Goal: Task Accomplishment & Management: Use online tool/utility

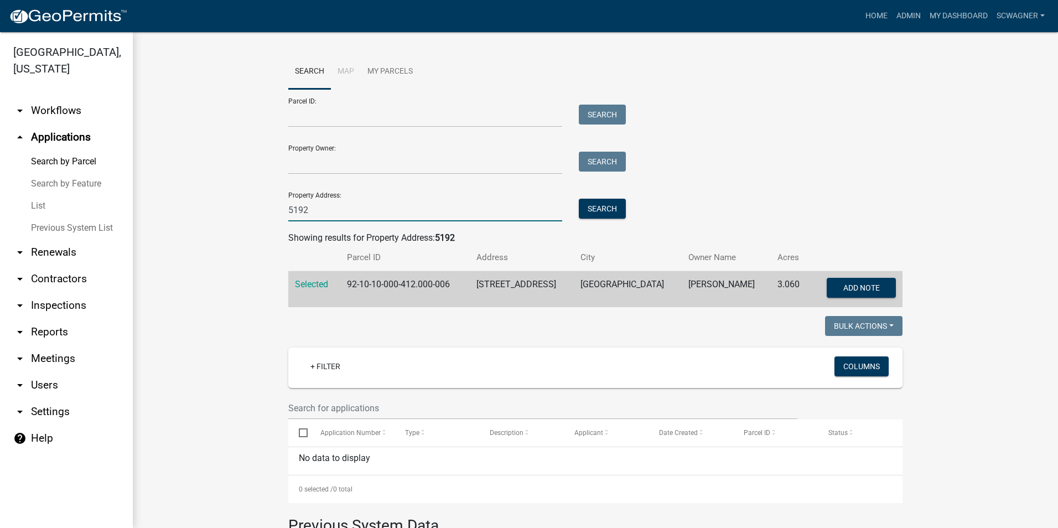
click at [333, 210] on input "5192" at bounding box center [425, 210] width 274 height 23
type input "5"
type input "1880"
click at [599, 210] on button "Search" at bounding box center [602, 209] width 47 height 20
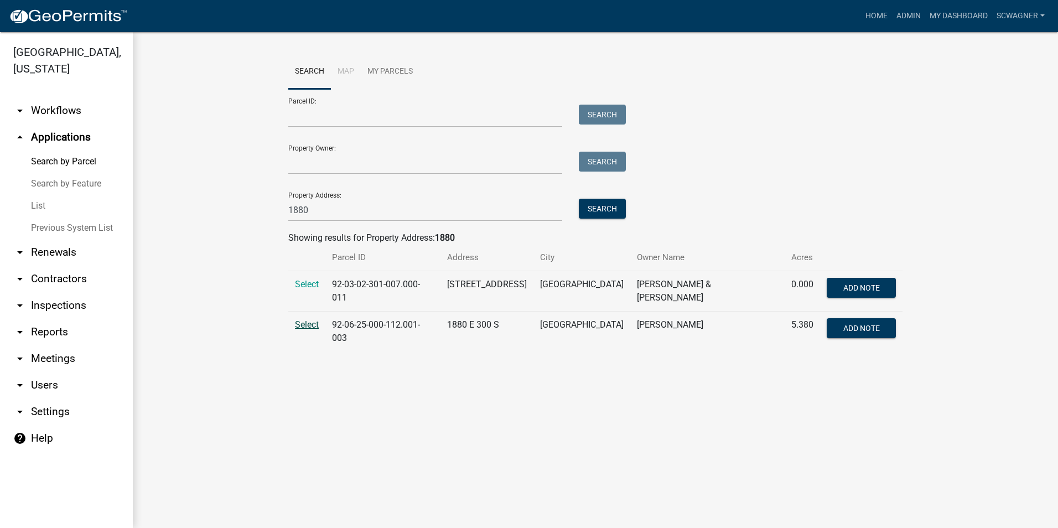
click at [307, 320] on span "Select" at bounding box center [307, 324] width 24 height 11
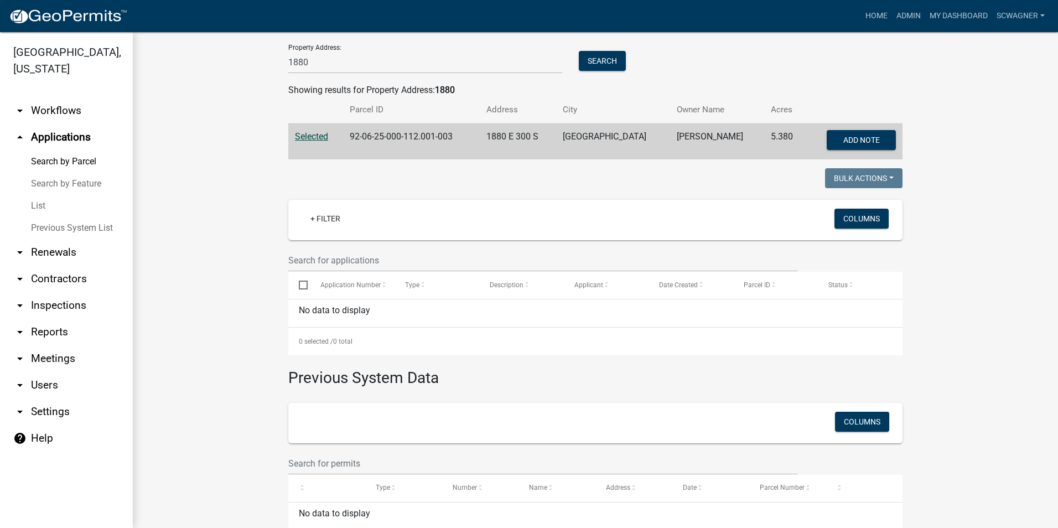
scroll to position [200, 0]
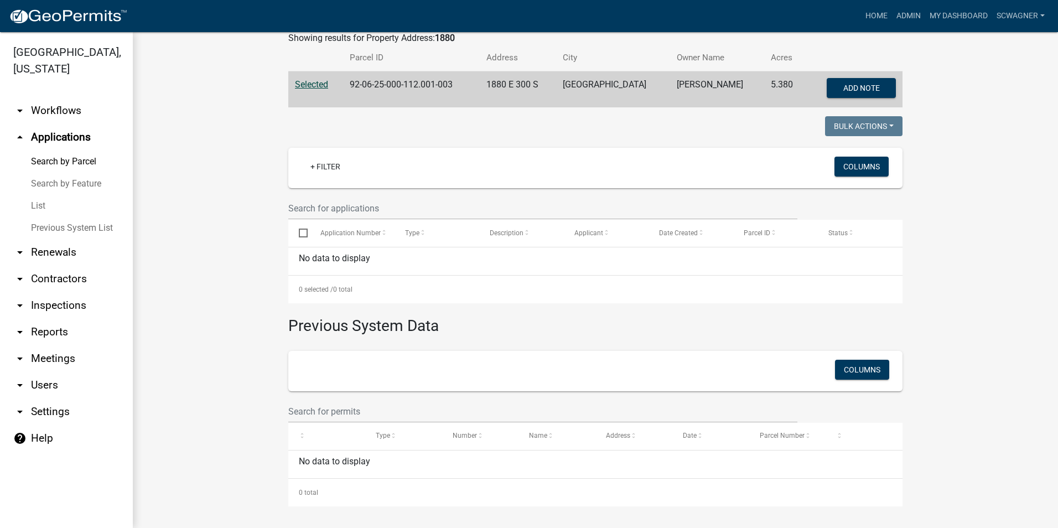
click at [77, 225] on link "Previous System List" at bounding box center [66, 228] width 133 height 22
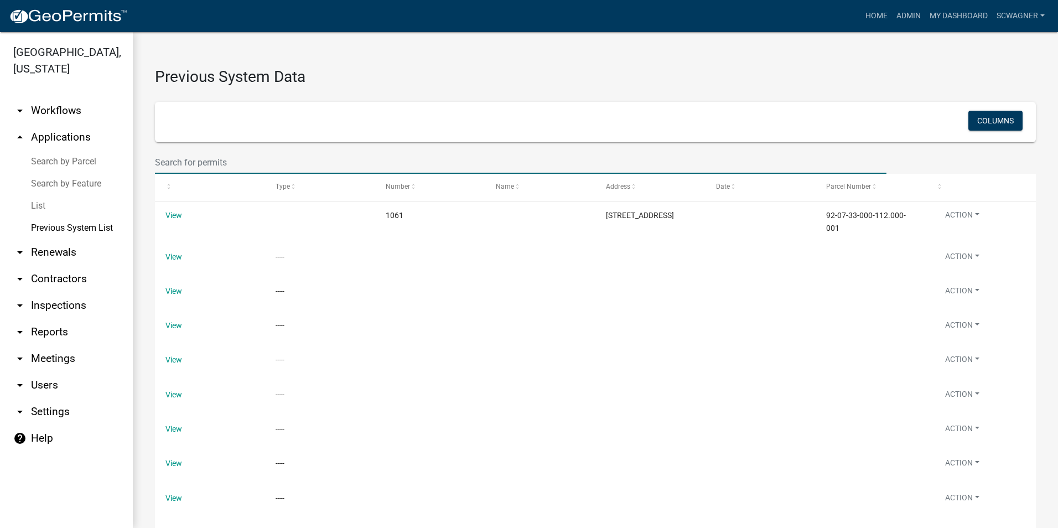
click at [225, 160] on input "text" at bounding box center [521, 162] width 732 height 23
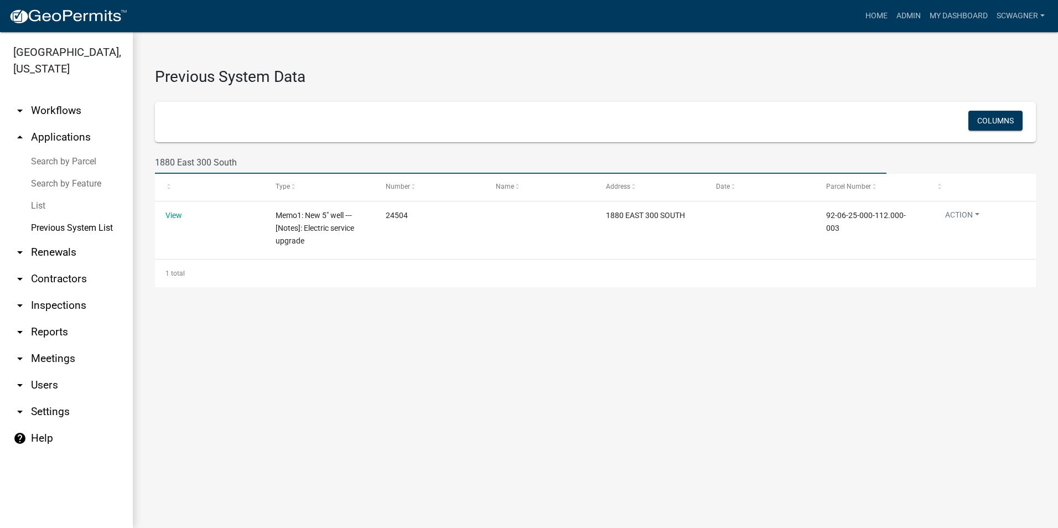
type input "1880 East 300 South"
